Goal: Task Accomplishment & Management: Use online tool/utility

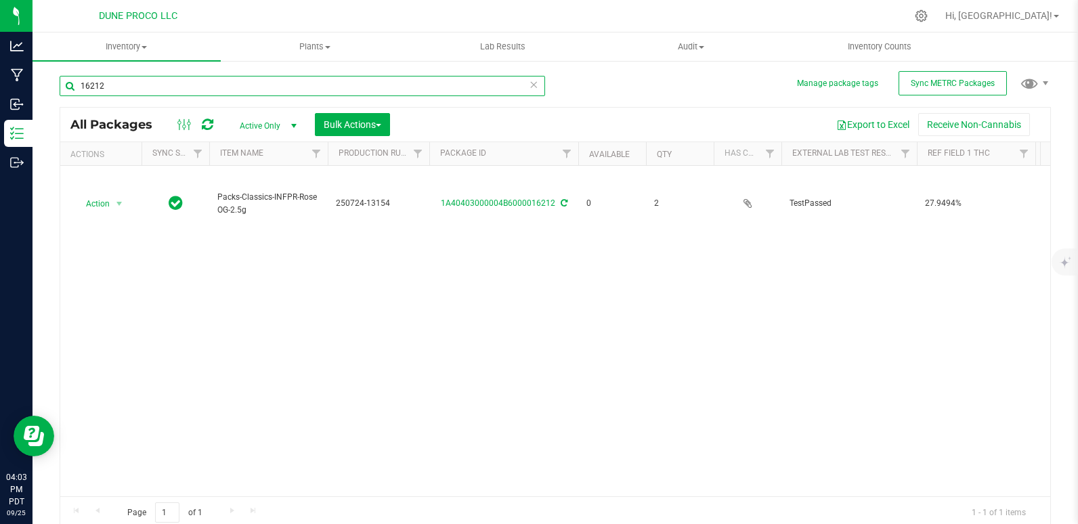
click at [206, 83] on input "16212" at bounding box center [302, 86] width 485 height 20
type input "1"
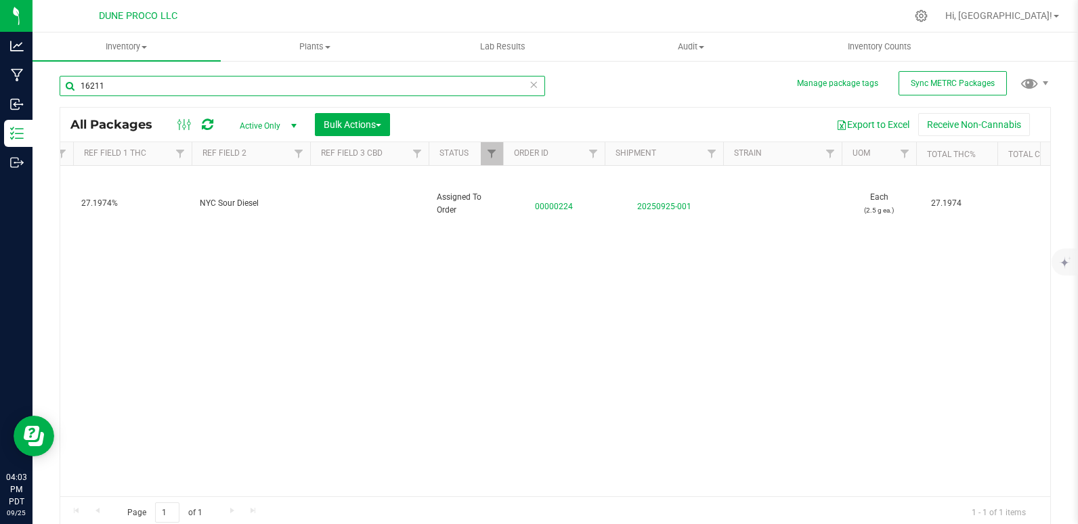
scroll to position [0, 890]
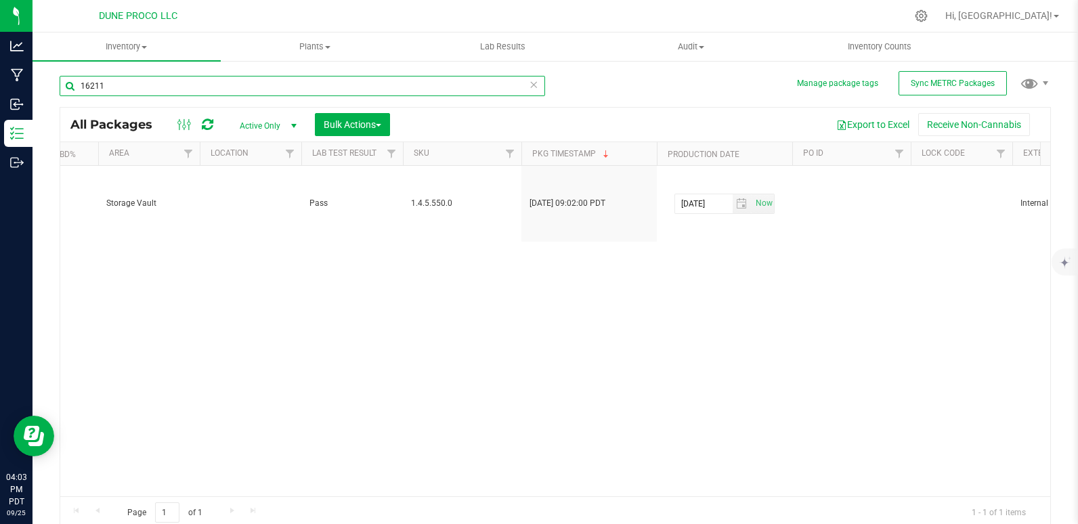
type input "16211"
click at [589, 496] on div "Page 1 of 1 1 - 1 of 1 items" at bounding box center [555, 512] width 990 height 32
drag, startPoint x: 449, startPoint y: 495, endPoint x: 465, endPoint y: 499, distance: 16.6
click at [468, 501] on div "Page 1 of 1 1 - 1 of 1 items" at bounding box center [555, 512] width 990 height 32
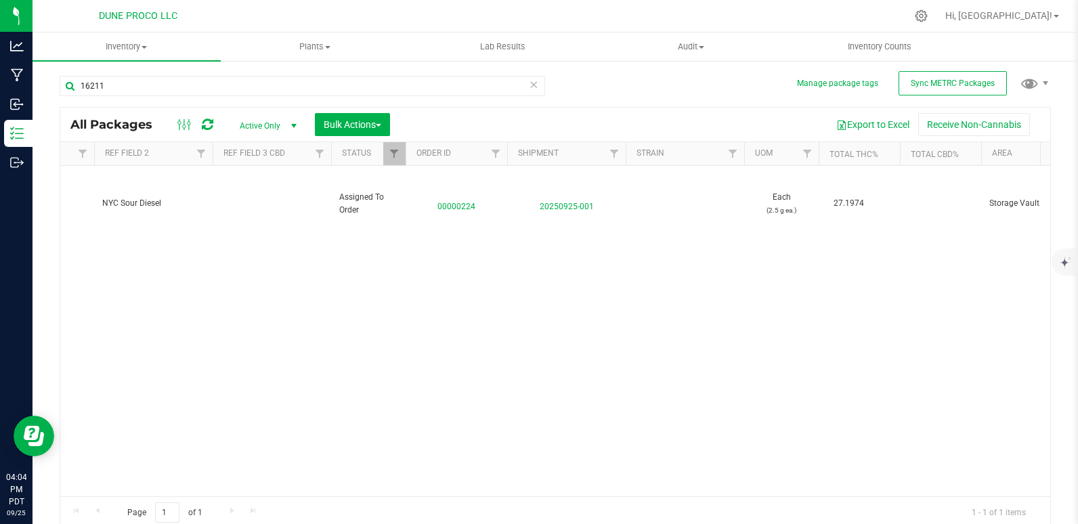
drag, startPoint x: 298, startPoint y: 510, endPoint x: 288, endPoint y: 510, distance: 10.2
click at [292, 510] on div "Page 1 of 1 1 - 1 of 1 items" at bounding box center [555, 512] width 990 height 32
click at [285, 511] on div "Page 1 of 1 1 - 1 of 1 items" at bounding box center [555, 512] width 990 height 32
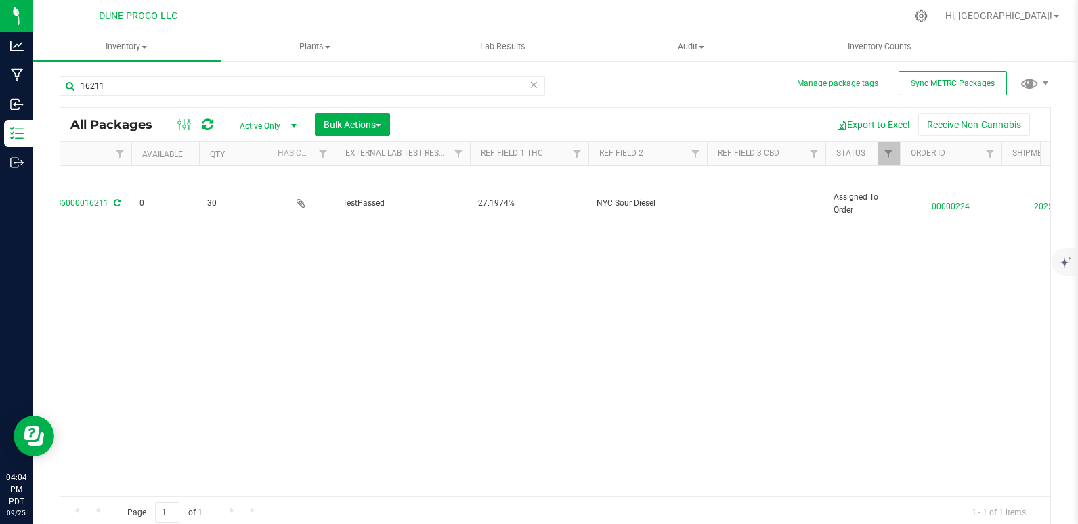
drag, startPoint x: 229, startPoint y: 496, endPoint x: 358, endPoint y: 500, distance: 129.3
click at [358, 500] on div "Page 1 of 1 1 - 1 of 1 items" at bounding box center [555, 512] width 990 height 32
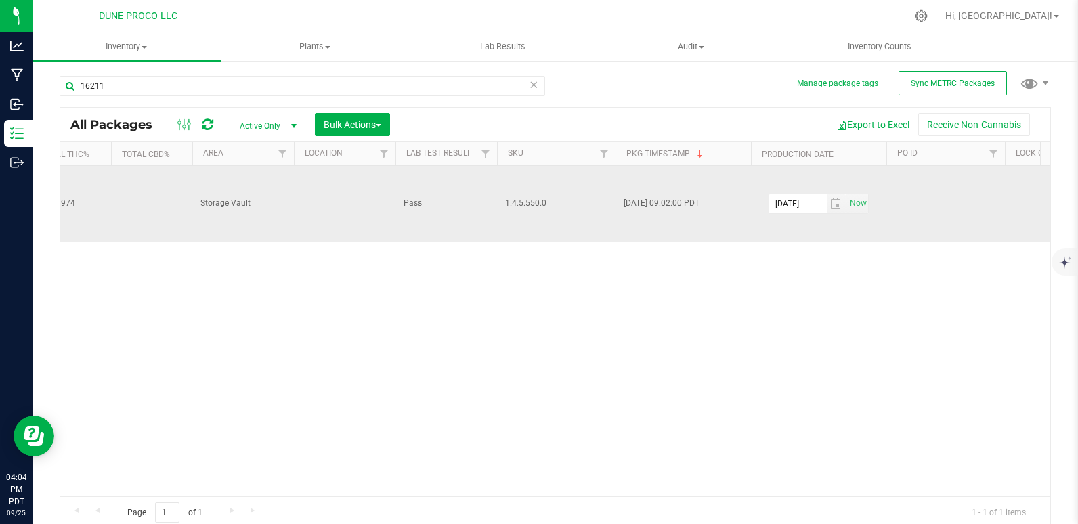
click at [332, 188] on td at bounding box center [345, 204] width 102 height 76
click at [331, 173] on td at bounding box center [345, 204] width 102 height 76
click at [328, 185] on td at bounding box center [345, 204] width 102 height 76
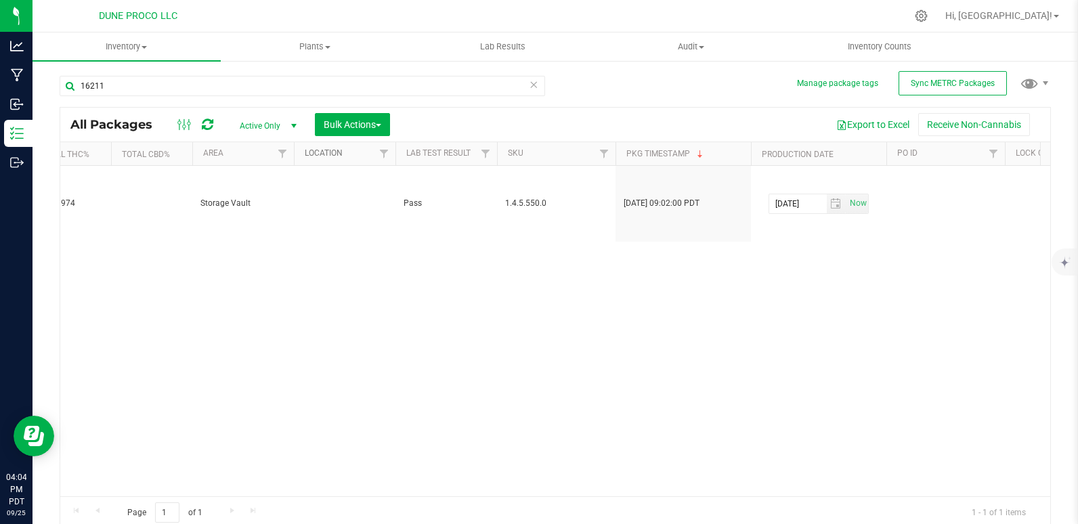
click at [334, 154] on link "Location" at bounding box center [324, 152] width 38 height 9
click at [334, 154] on div at bounding box center [555, 318] width 990 height 421
click at [326, 156] on link "Location" at bounding box center [331, 152] width 53 height 9
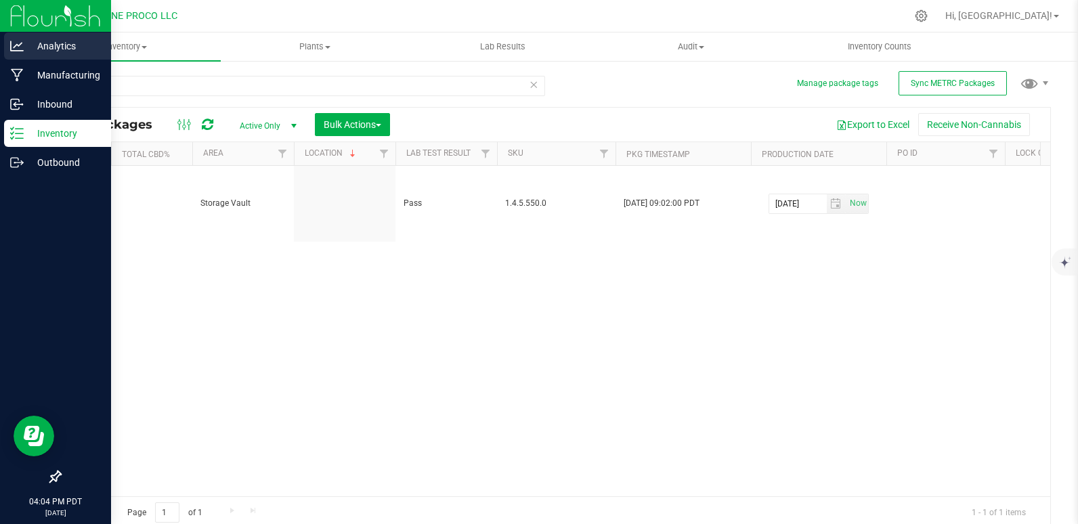
click at [45, 51] on p "Analytics" at bounding box center [64, 46] width 81 height 16
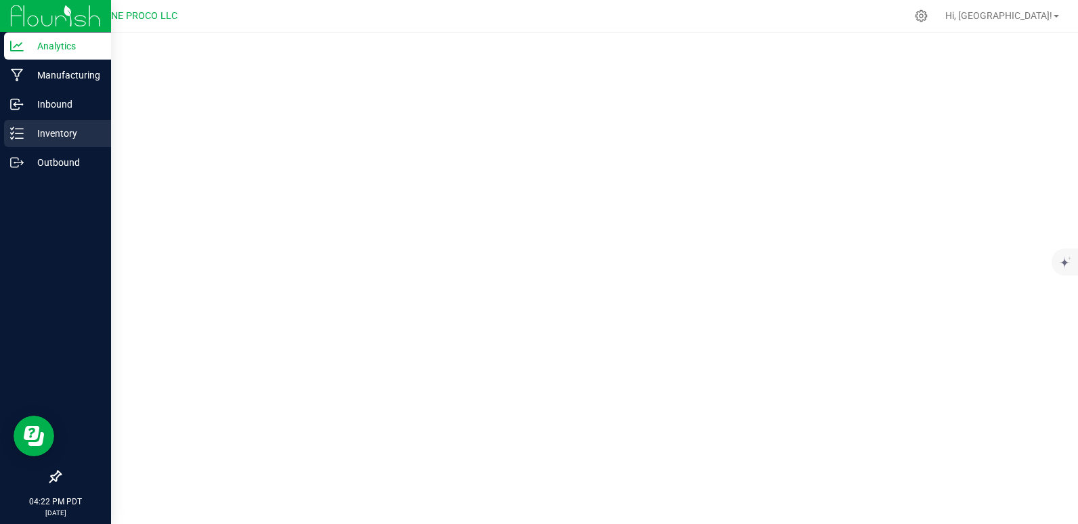
click at [52, 133] on p "Inventory" at bounding box center [64, 133] width 81 height 16
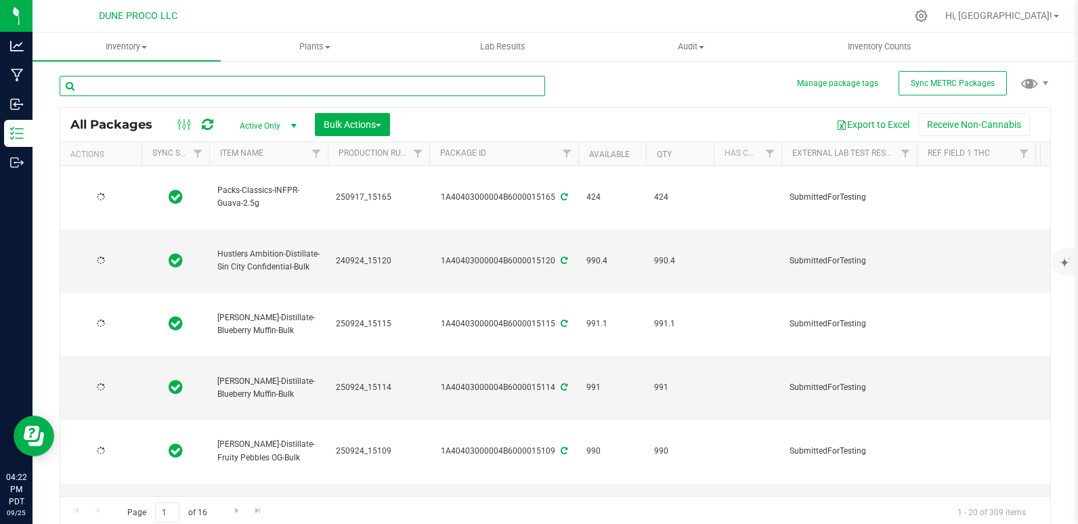
click at [118, 85] on input "text" at bounding box center [302, 86] width 485 height 20
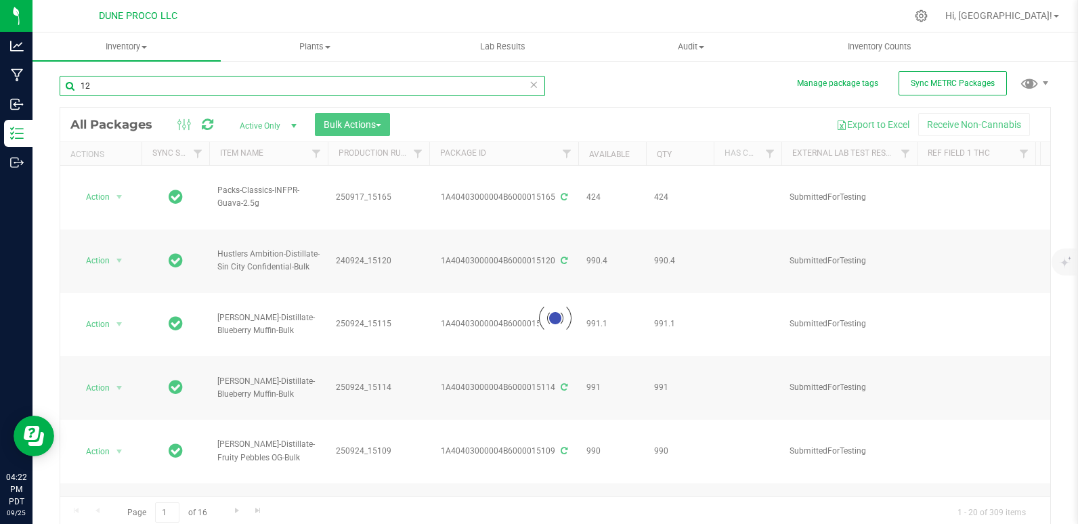
type input "1"
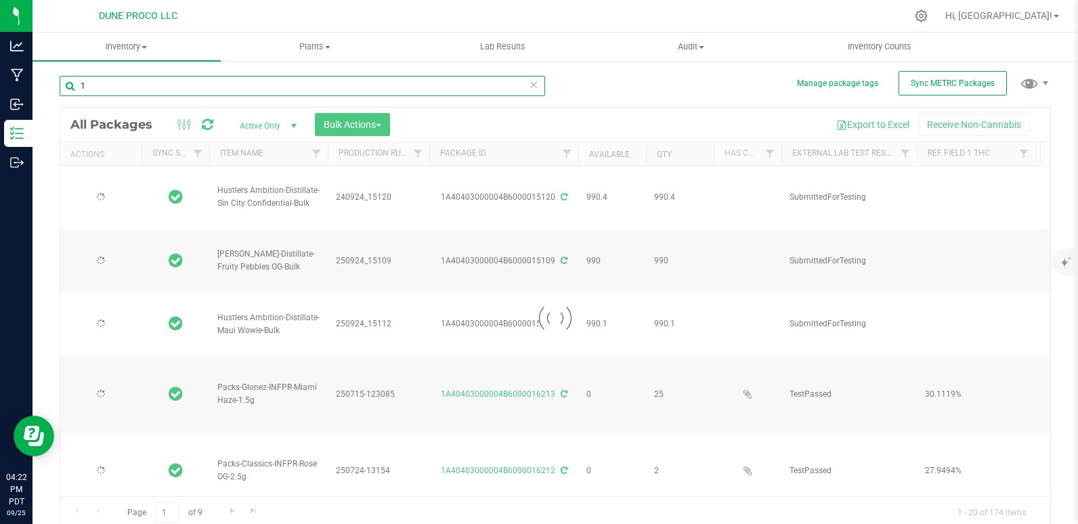
type input "[DATE]"
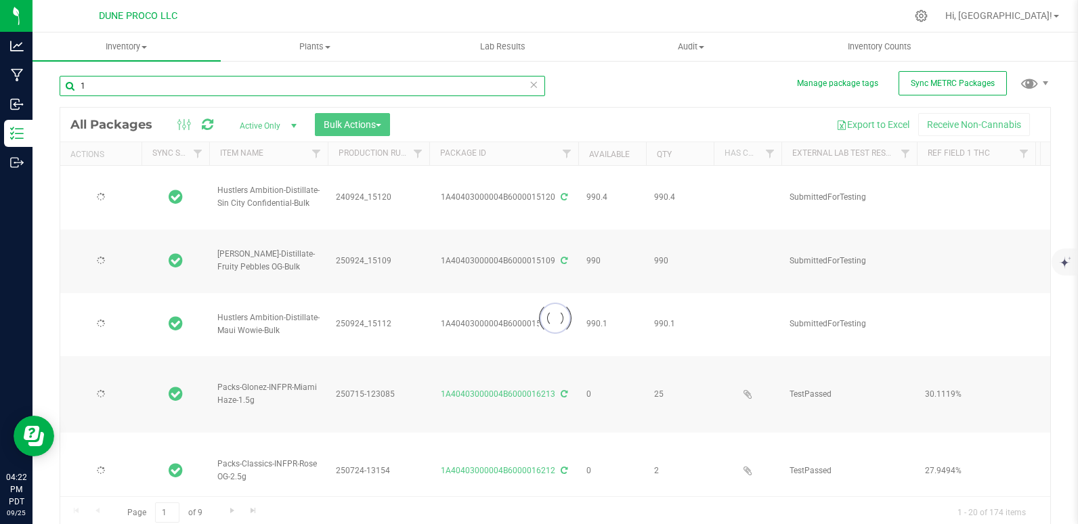
type input "[DATE]"
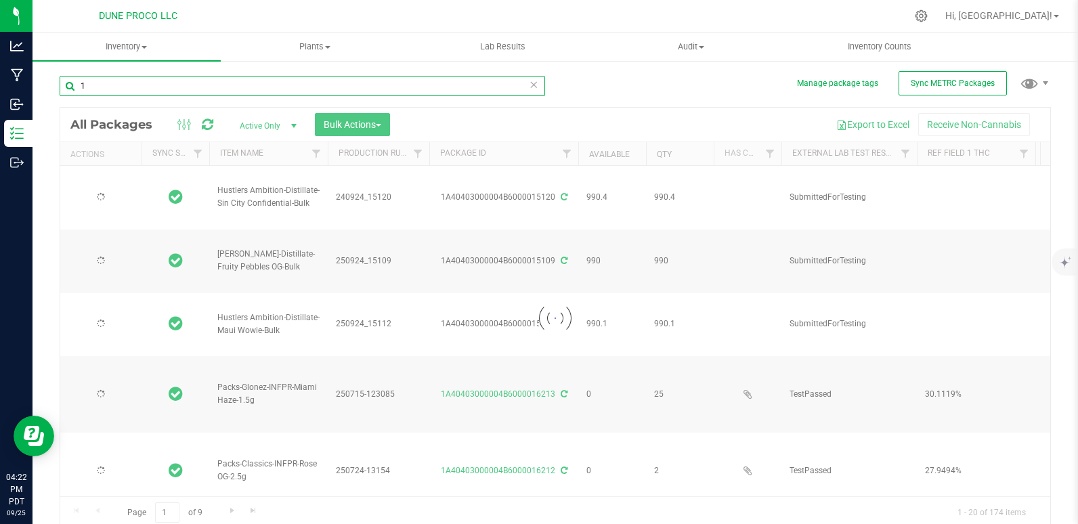
type input "[DATE]"
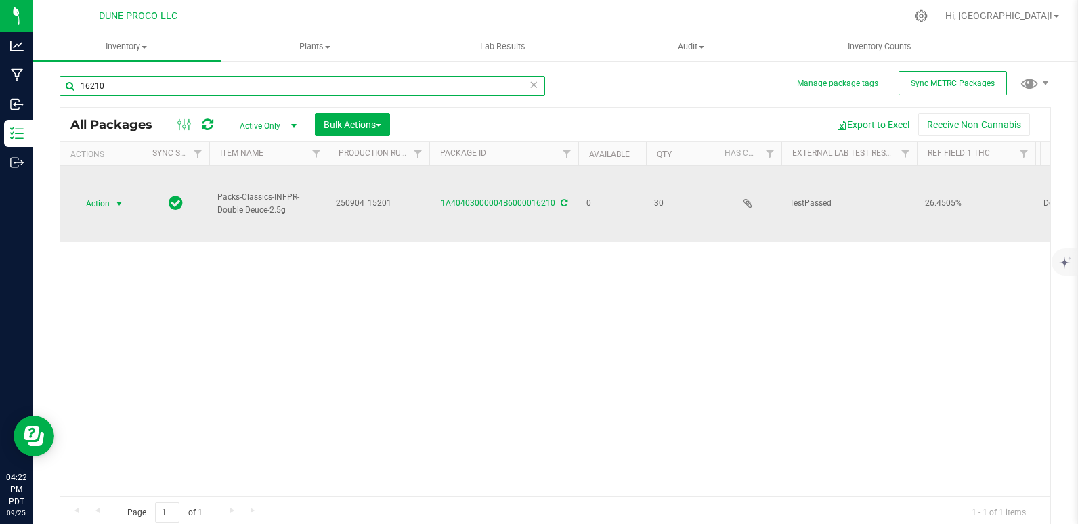
type input "16210"
click at [106, 194] on span "Action" at bounding box center [92, 203] width 37 height 19
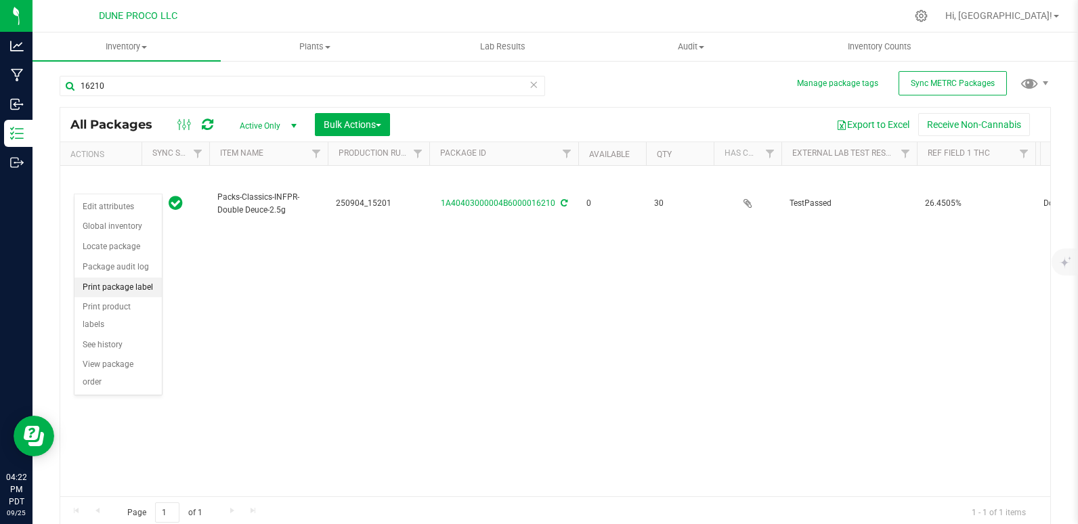
click at [127, 290] on li "Print package label" at bounding box center [117, 288] width 87 height 20
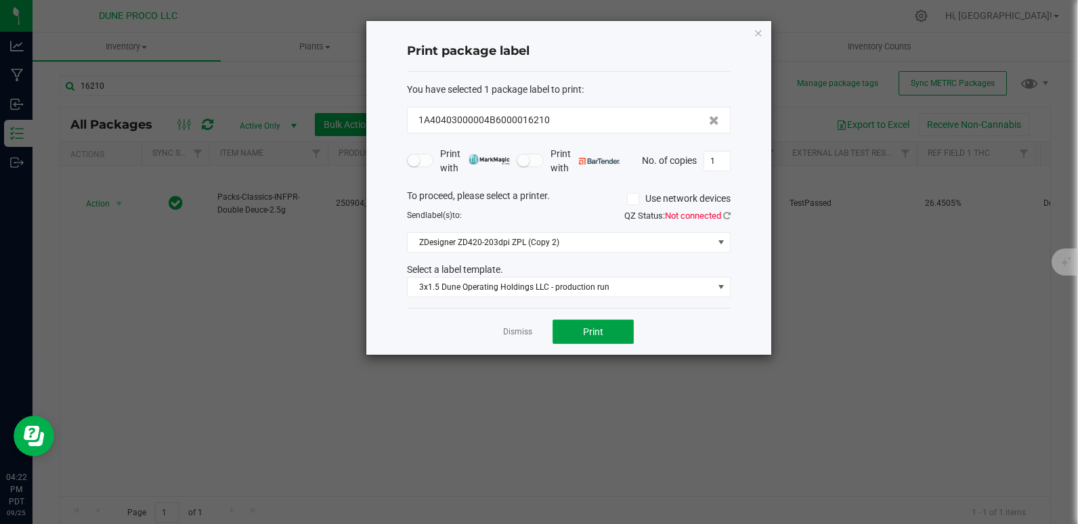
click at [581, 340] on button "Print" at bounding box center [592, 331] width 81 height 24
